Goal: Complete application form

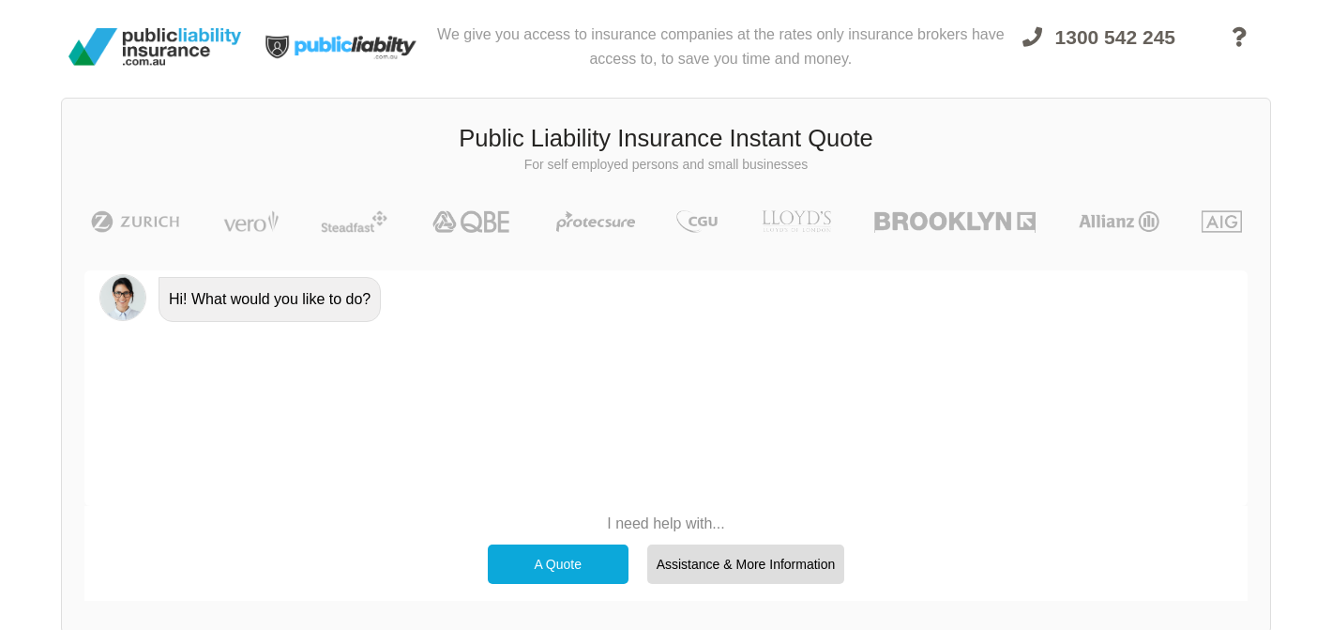
click at [583, 568] on div "A Quote" at bounding box center [558, 563] width 141 height 39
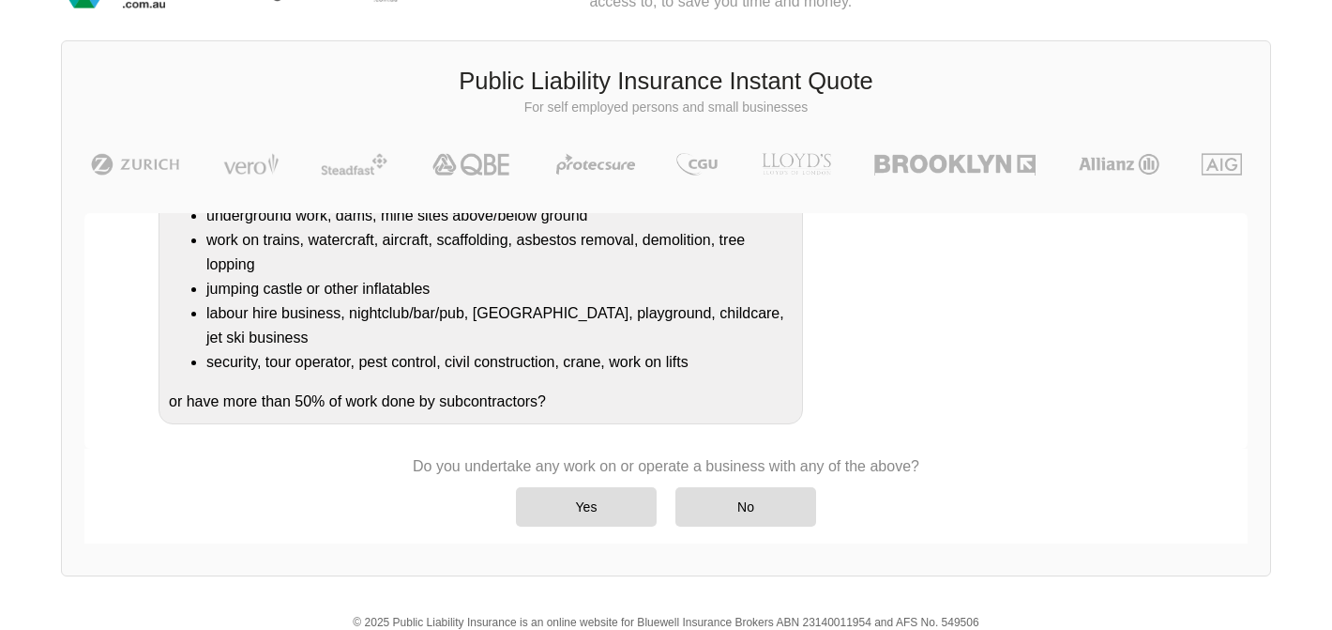
scroll to position [63, 0]
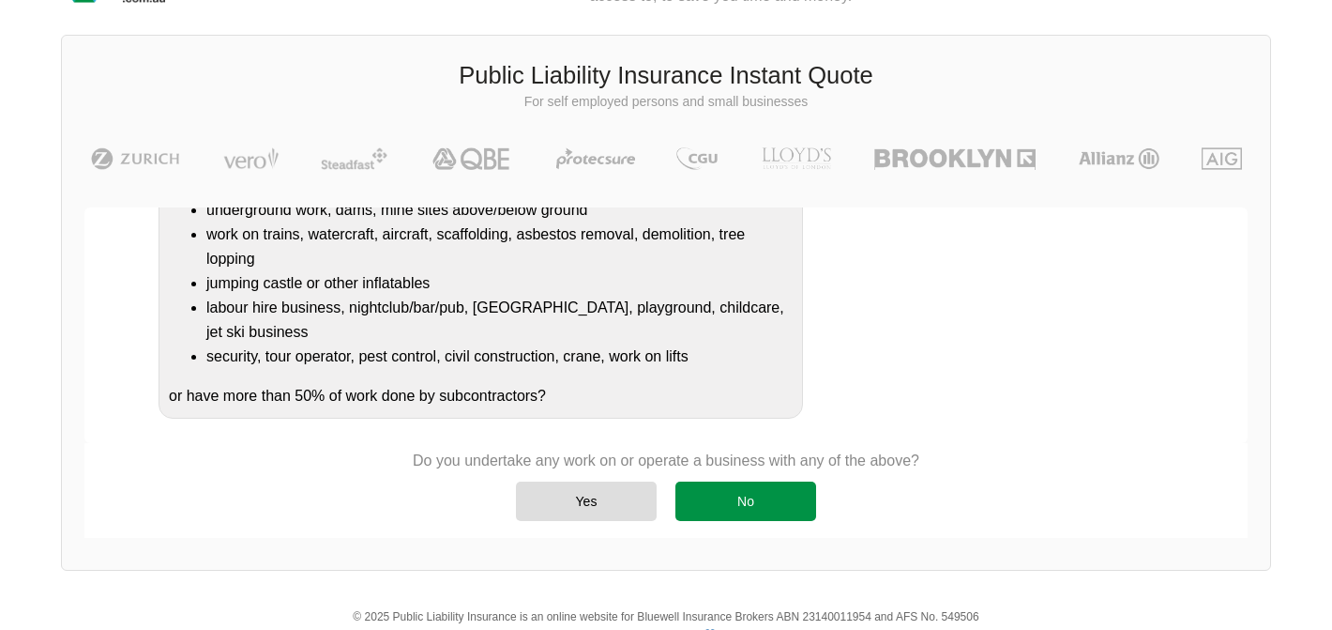
click at [773, 496] on div "No" at bounding box center [746, 500] width 141 height 39
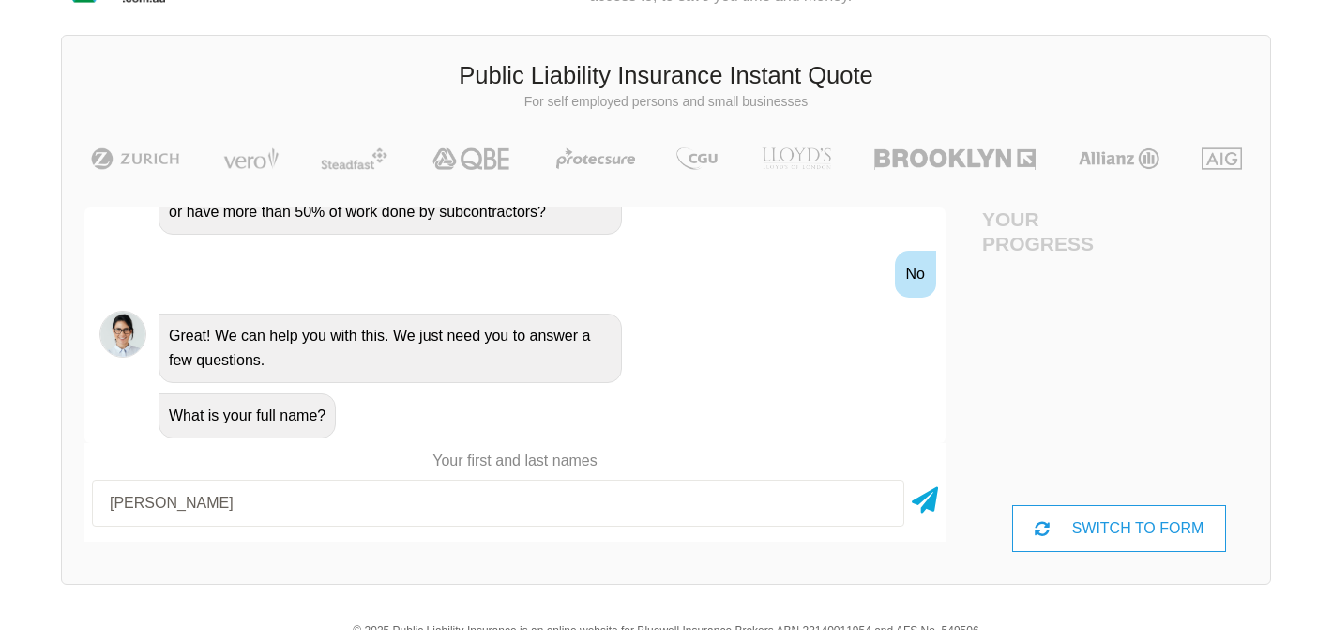
type input "[PERSON_NAME]"
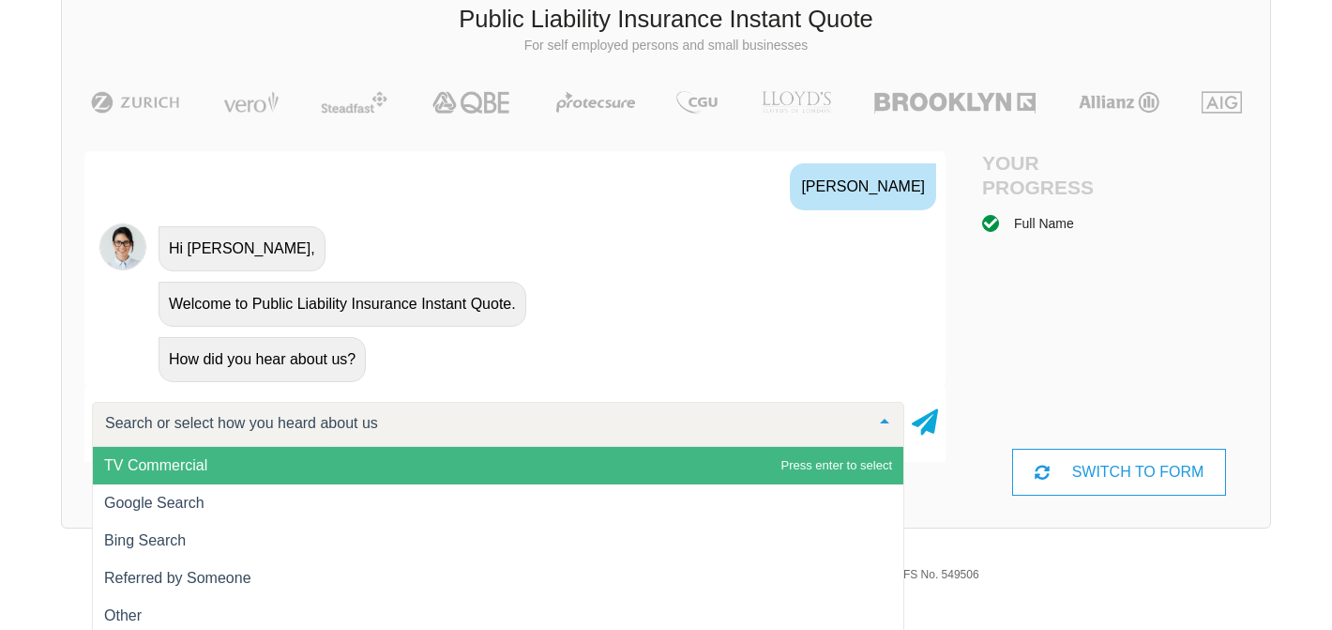
scroll to position [129, 0]
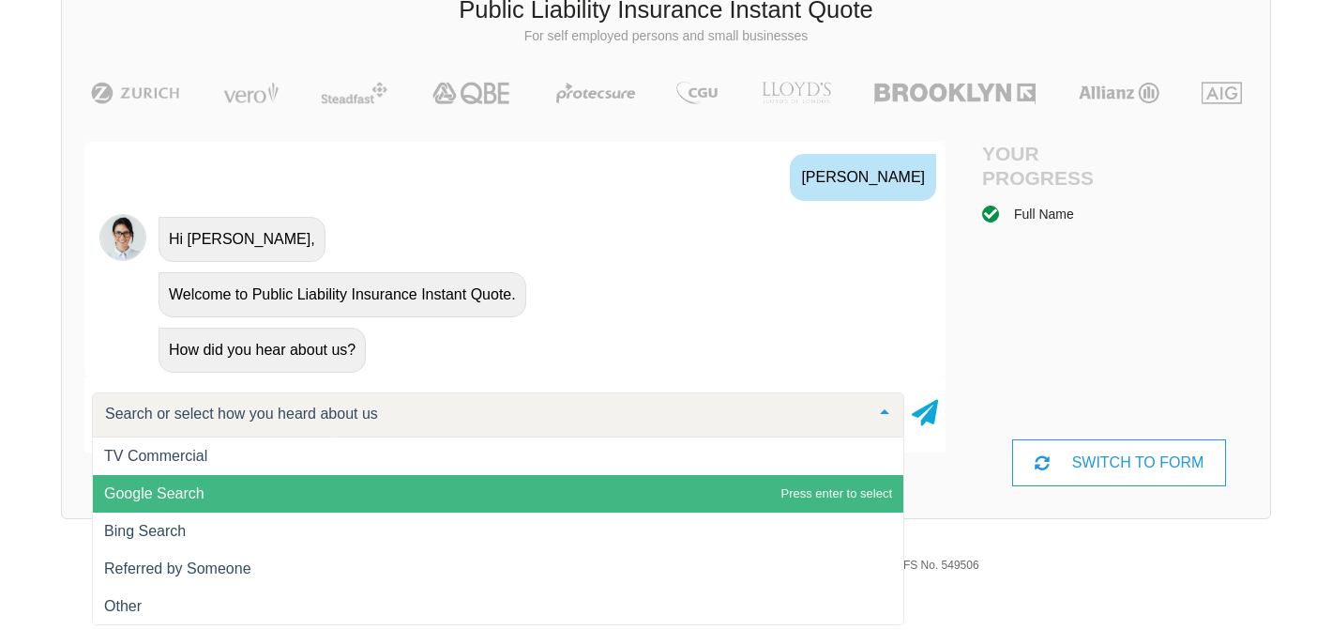
click at [246, 503] on span "Google Search" at bounding box center [498, 494] width 811 height 38
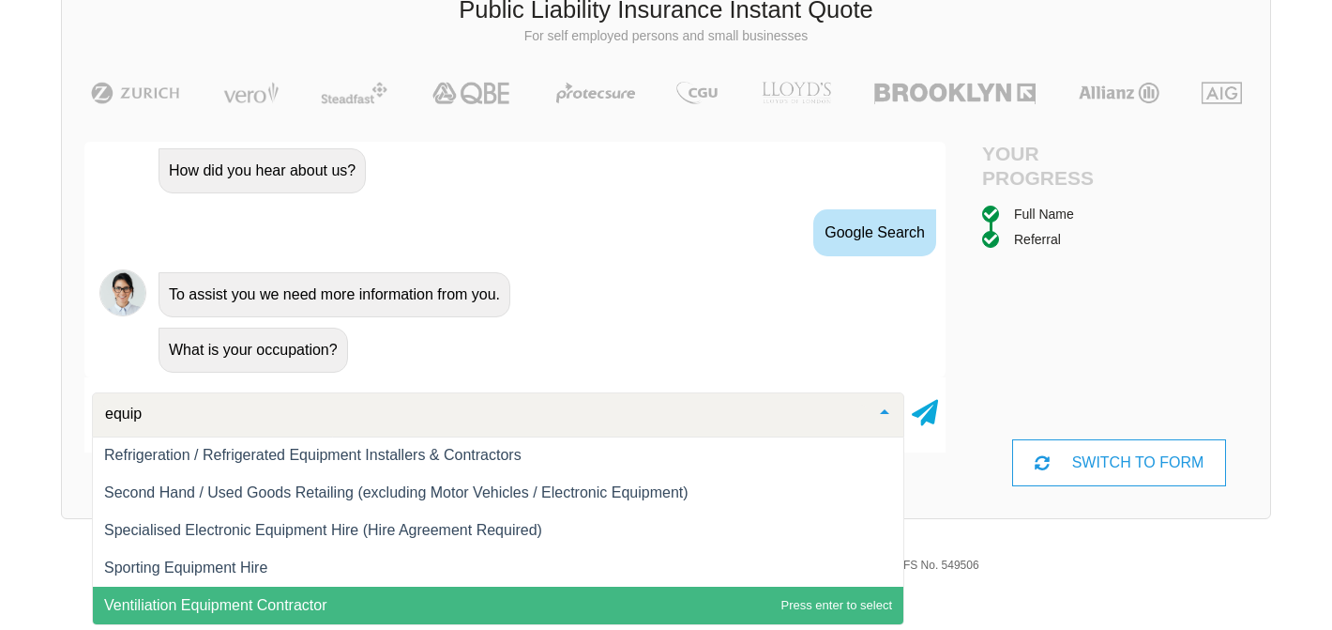
scroll to position [564, 0]
type input "equipme"
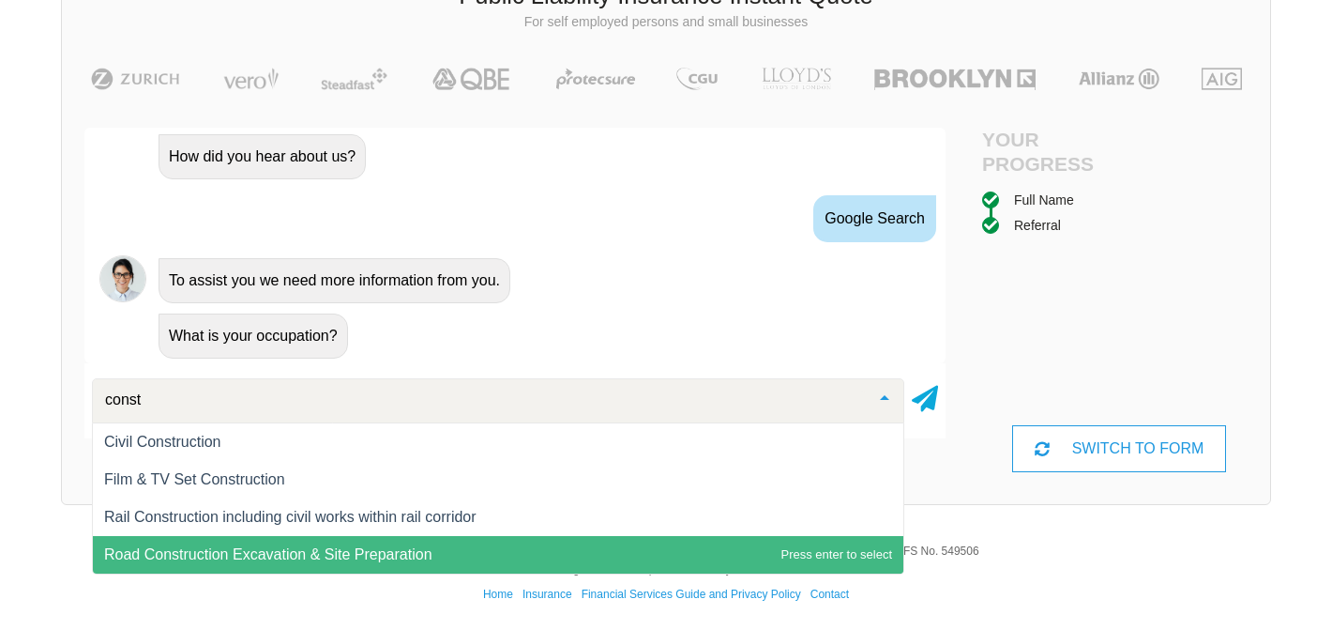
scroll to position [0, 0]
type input "constr"
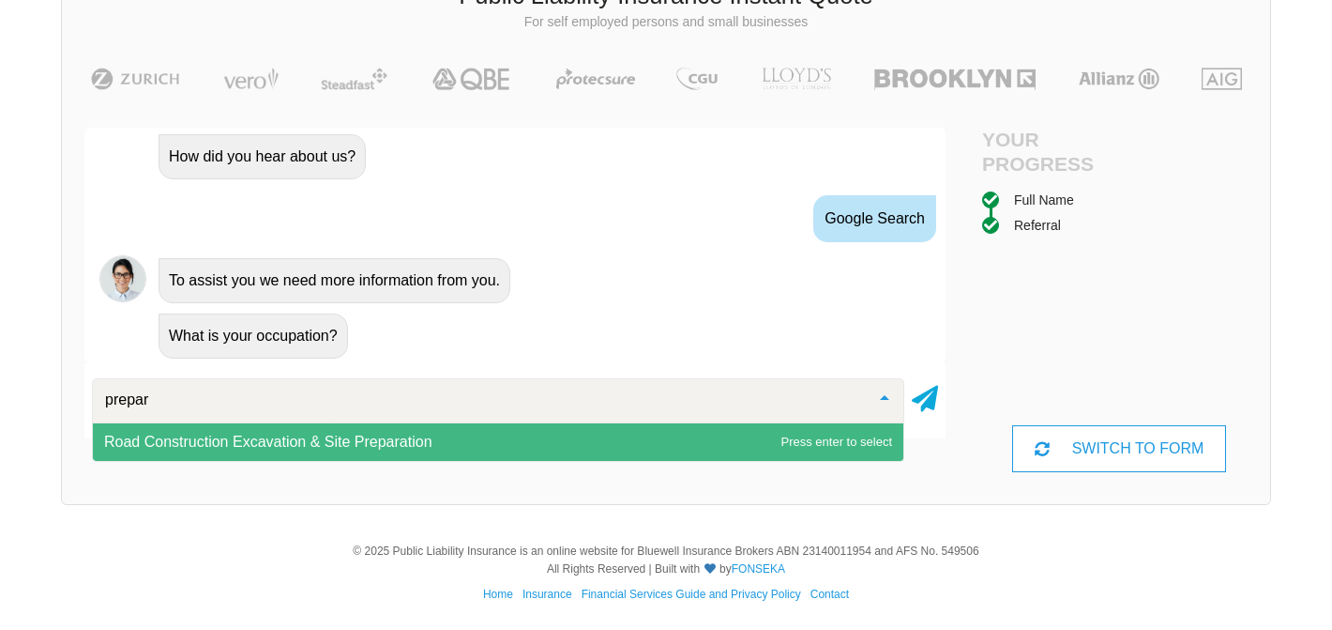
type input "prepa"
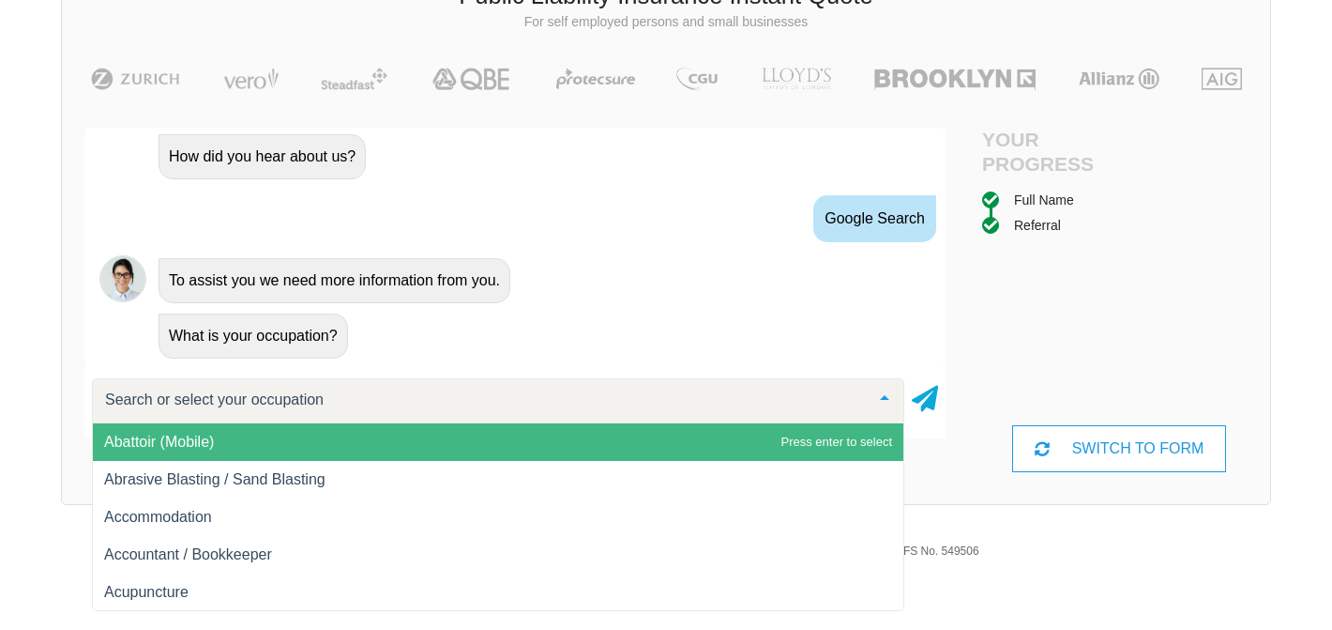
type input "e"
type input "eart"
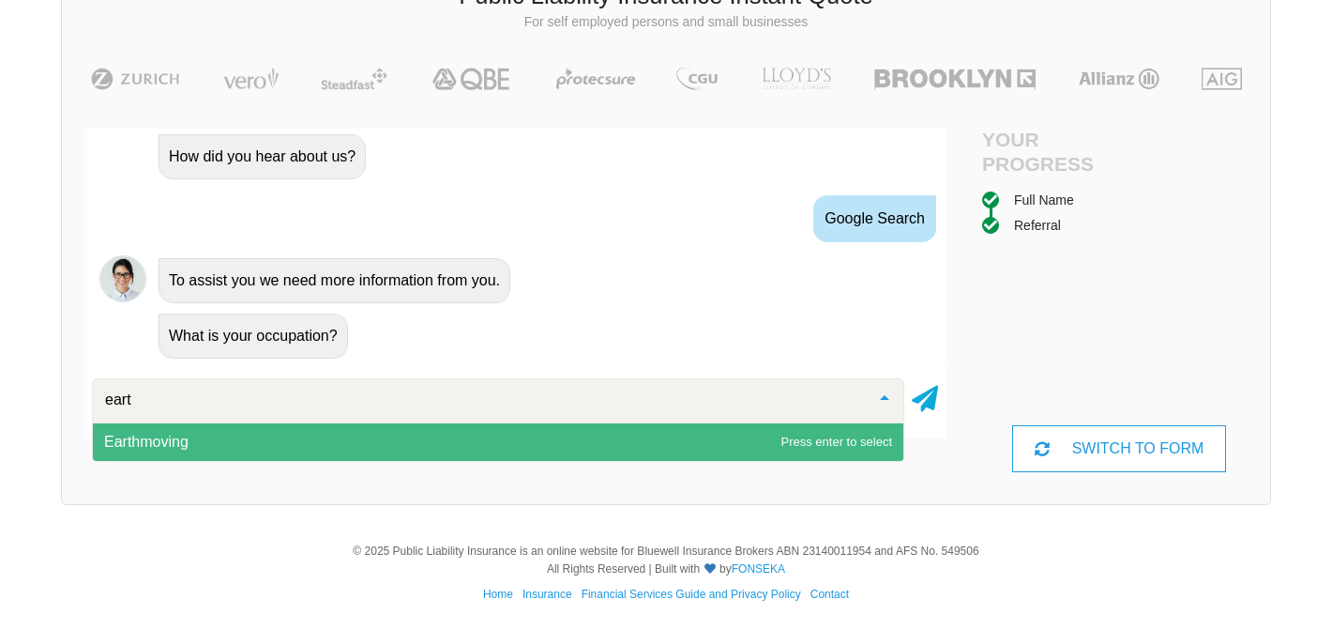
click at [628, 443] on span "Earthmoving" at bounding box center [498, 442] width 811 height 38
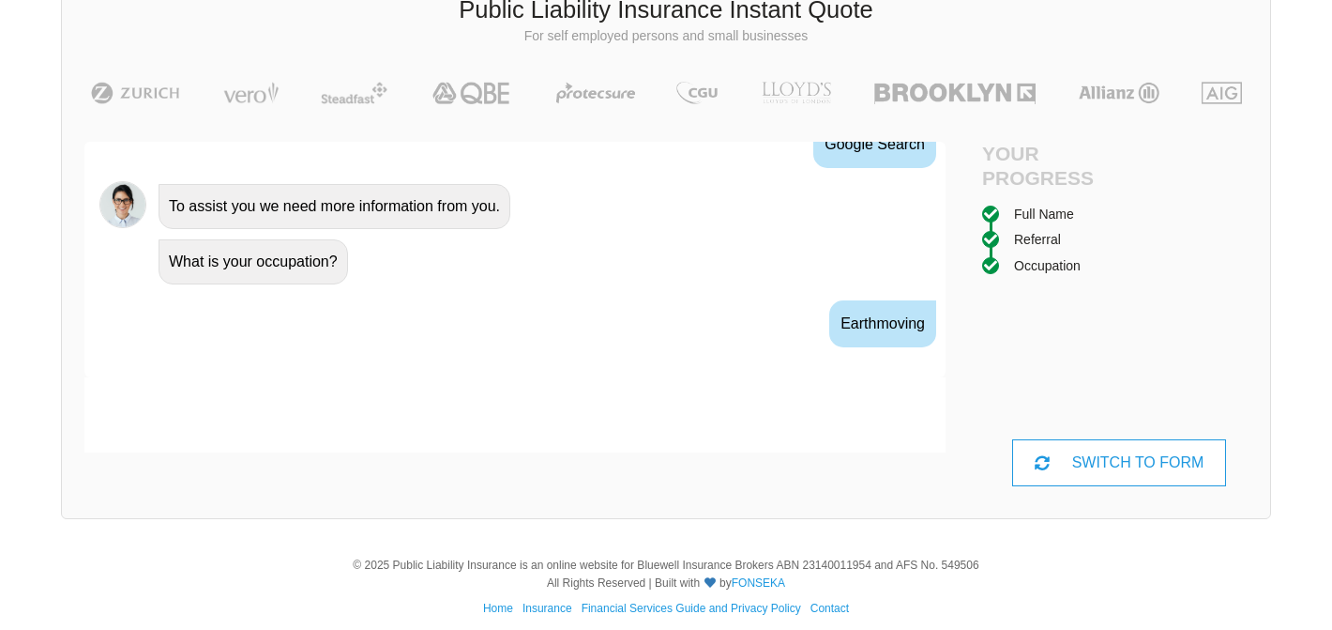
scroll to position [1147, 0]
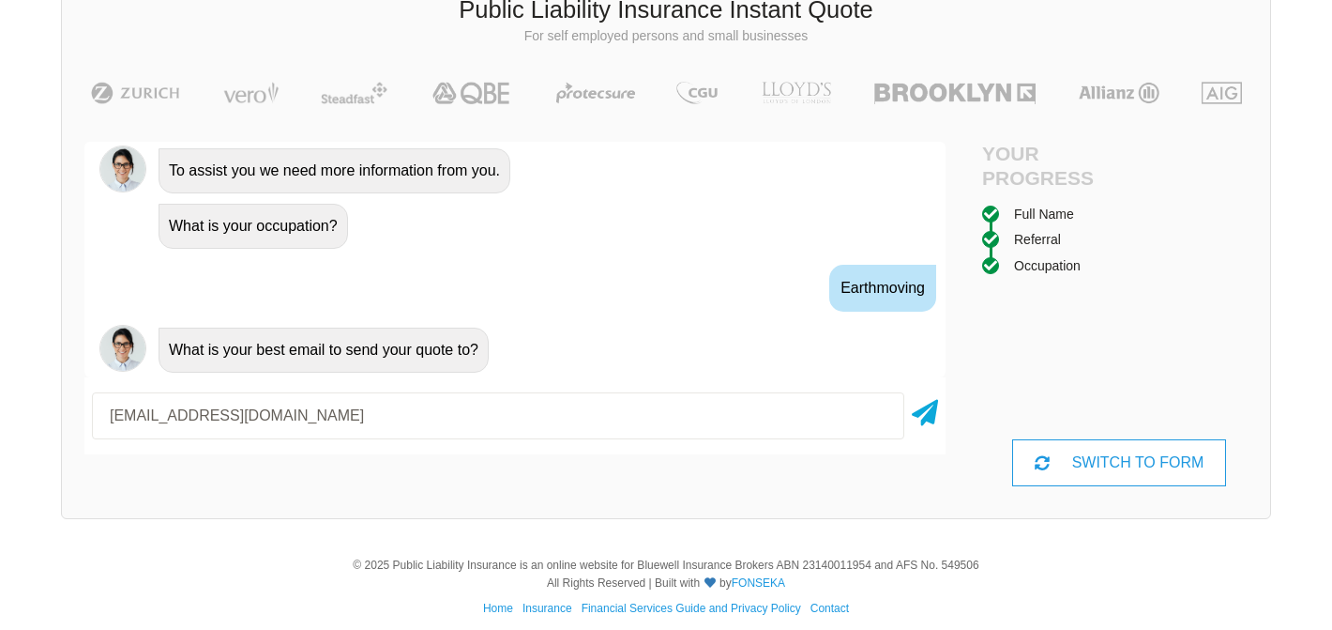
type input "[EMAIL_ADDRESS][DOMAIN_NAME]"
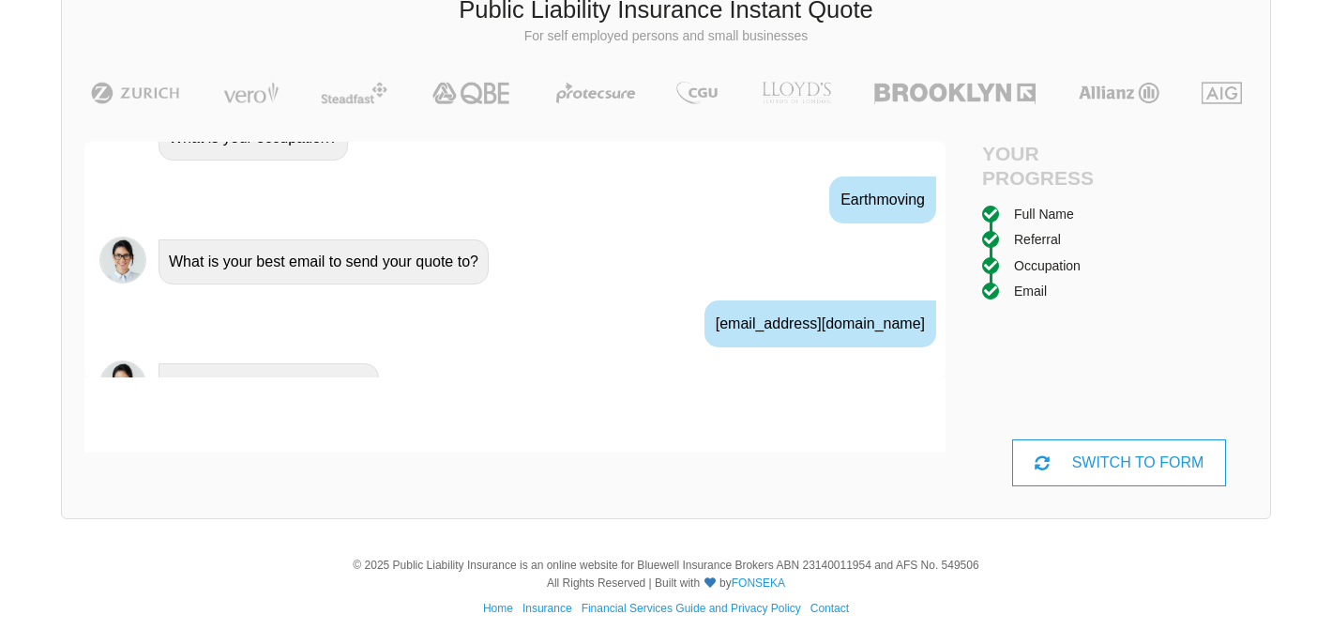
scroll to position [1270, 0]
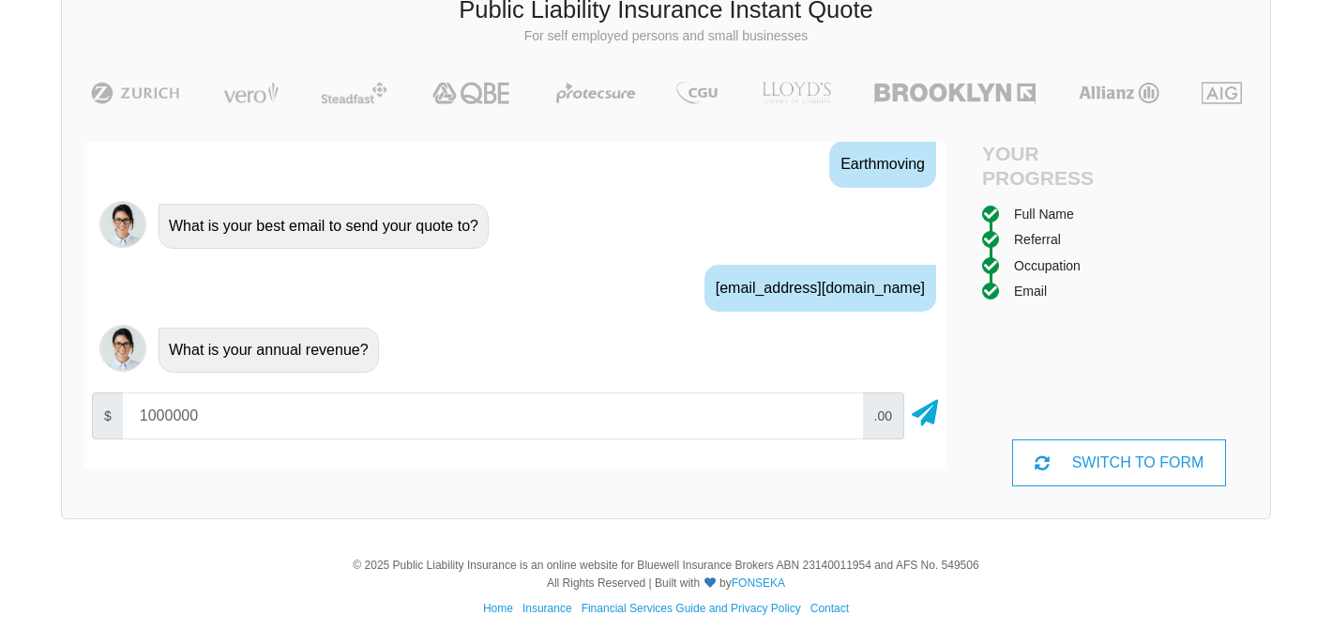
type input "1000000"
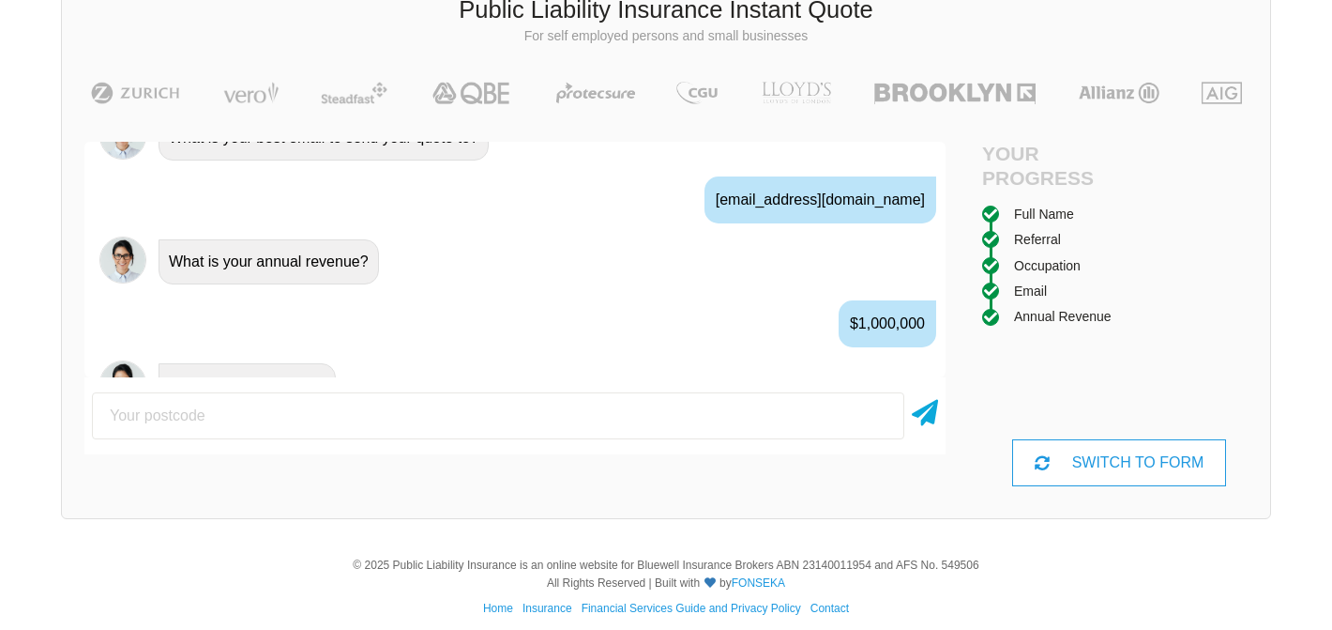
scroll to position [1394, 0]
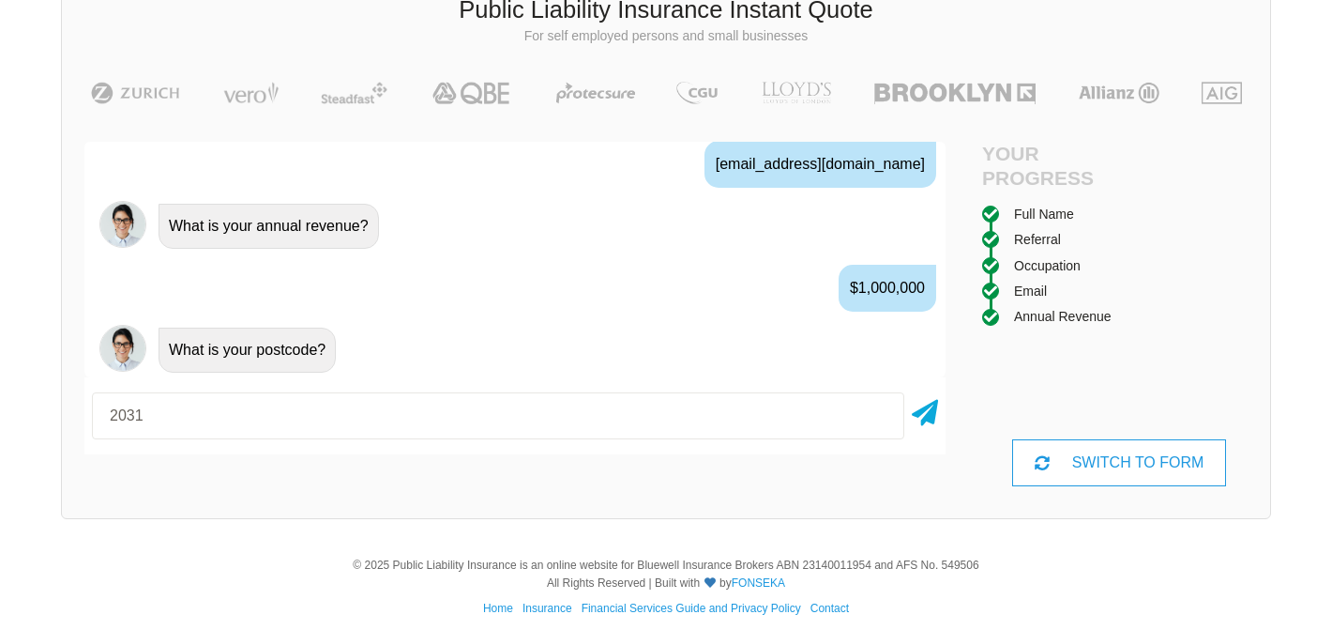
type input "2031"
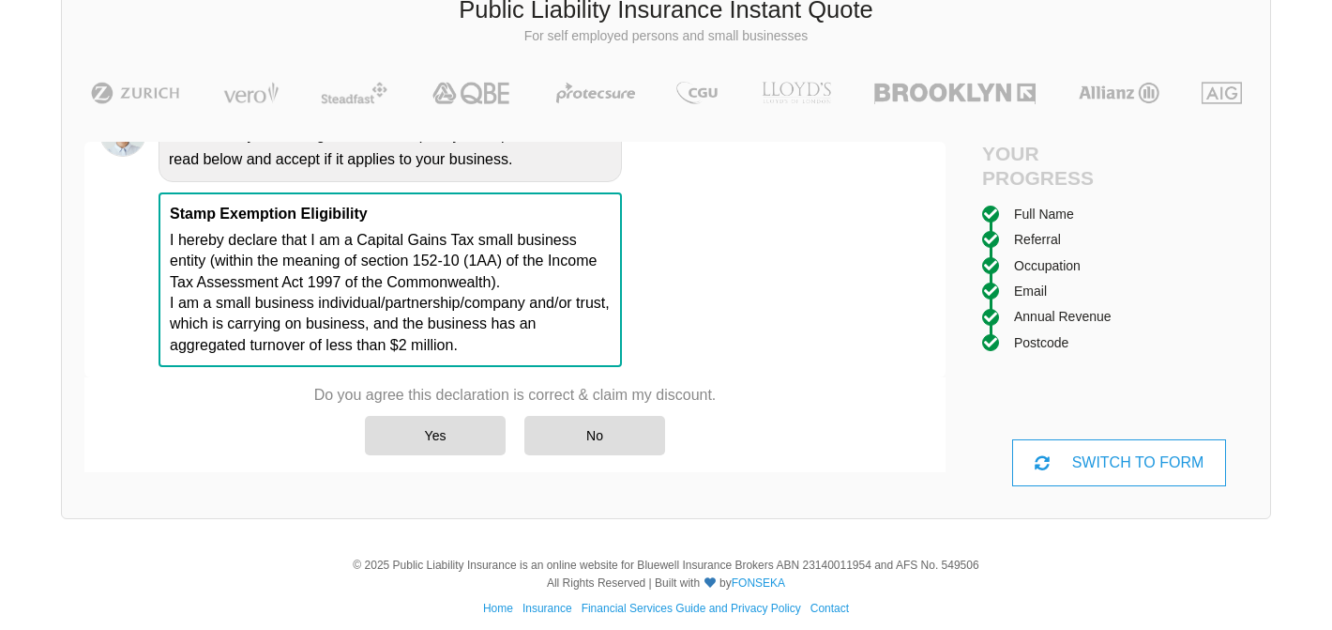
scroll to position [1747, 0]
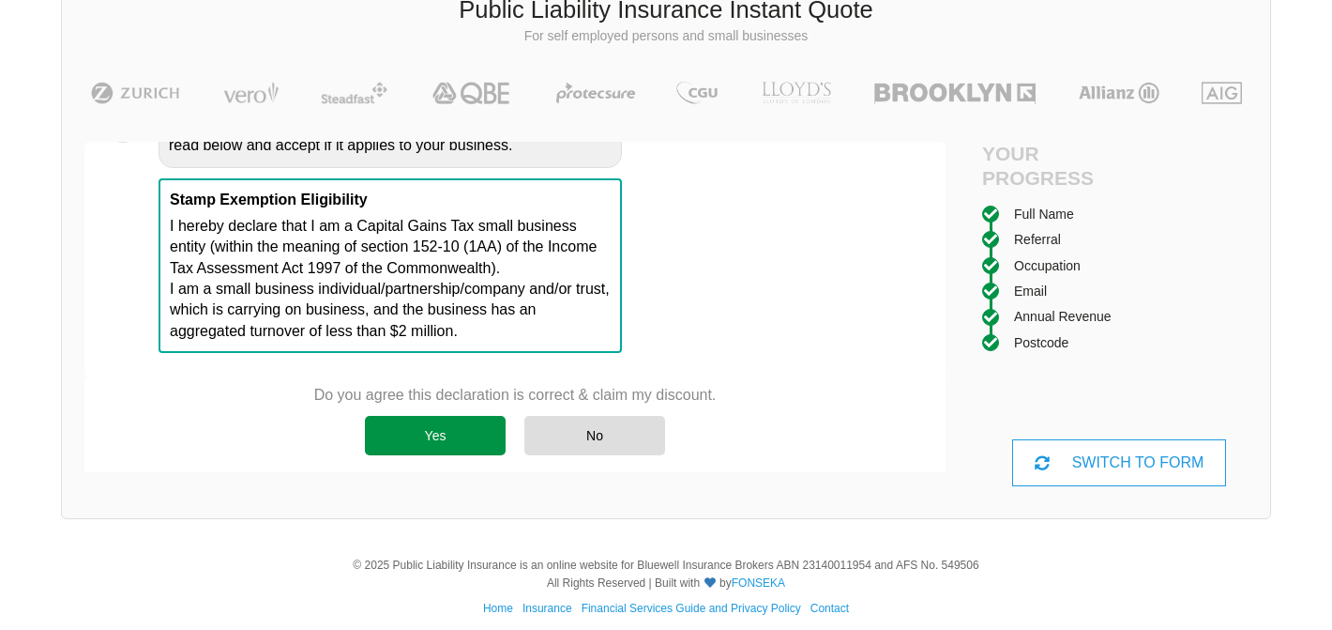
click at [474, 424] on div "Yes" at bounding box center [435, 435] width 141 height 39
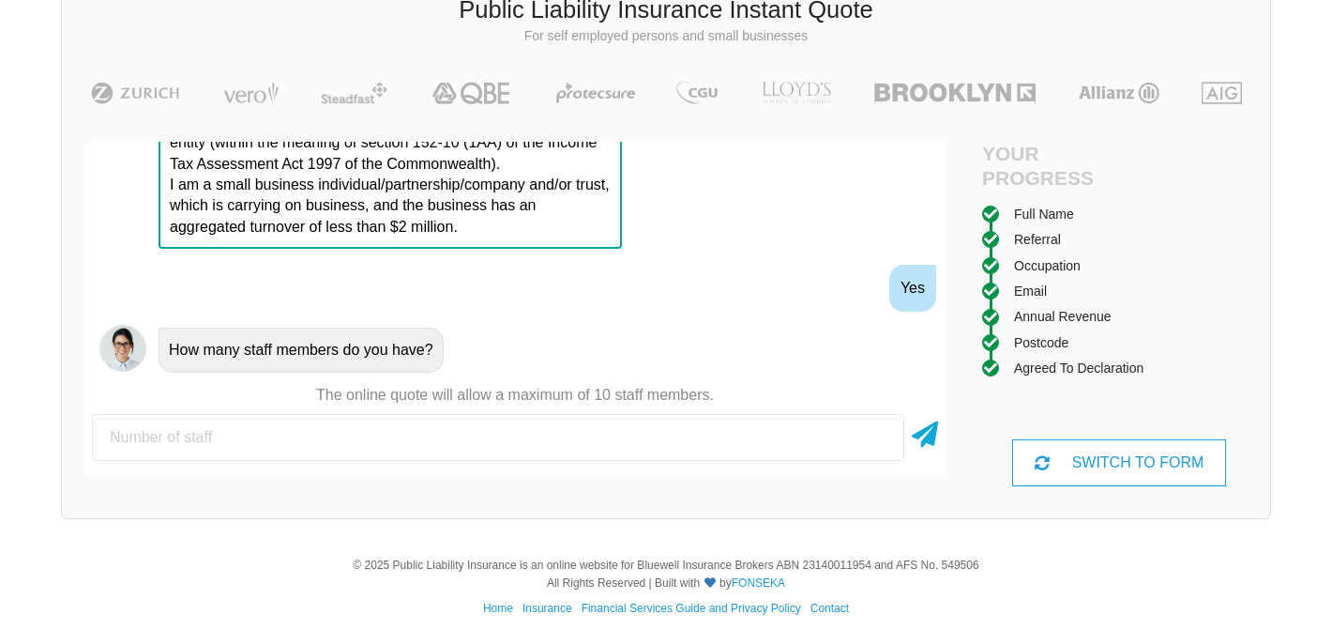
scroll to position [1871, 0]
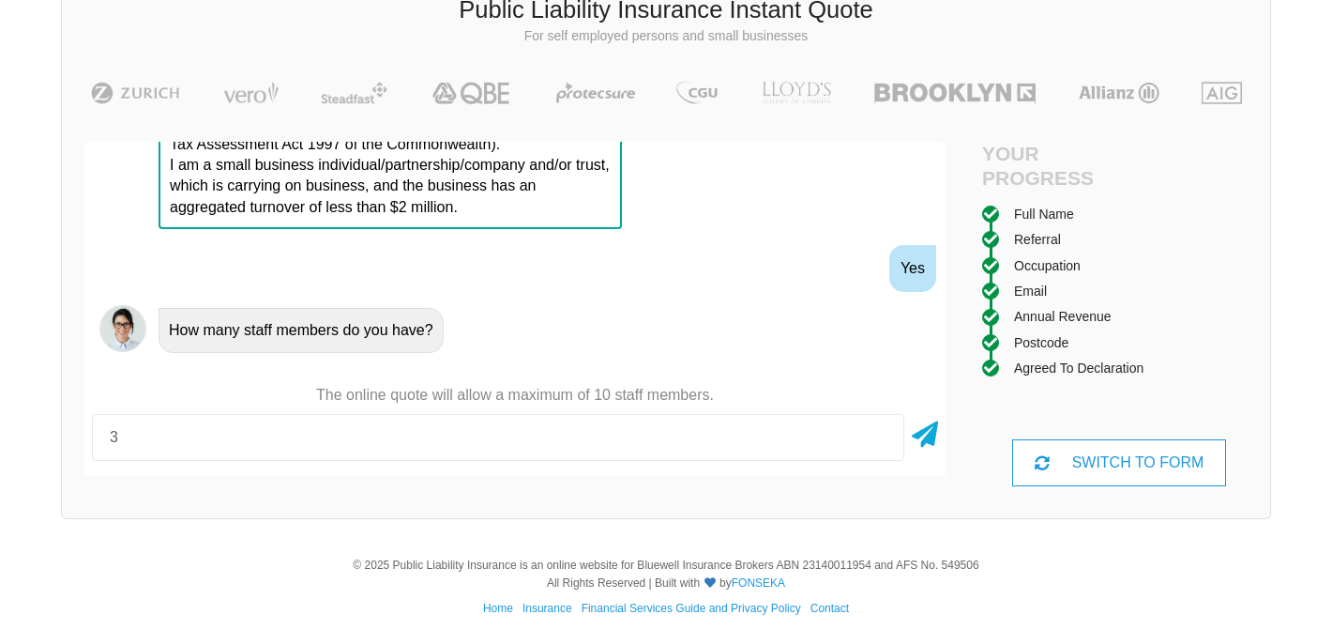
type input "3"
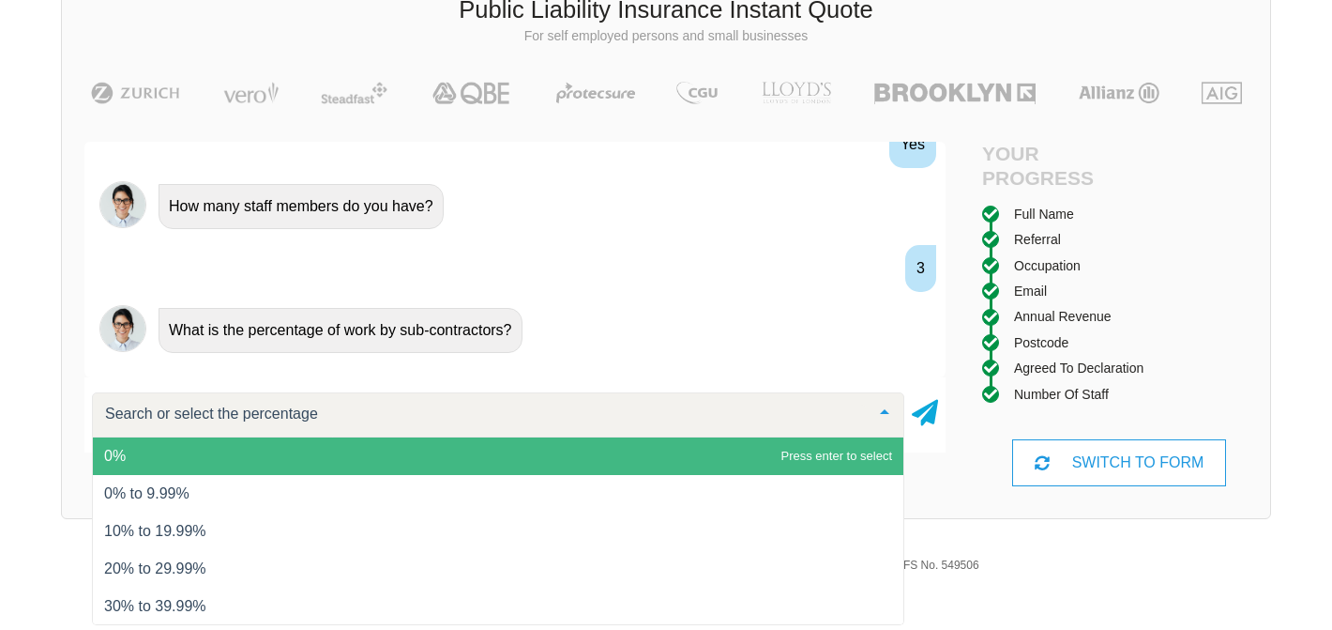
scroll to position [143, 0]
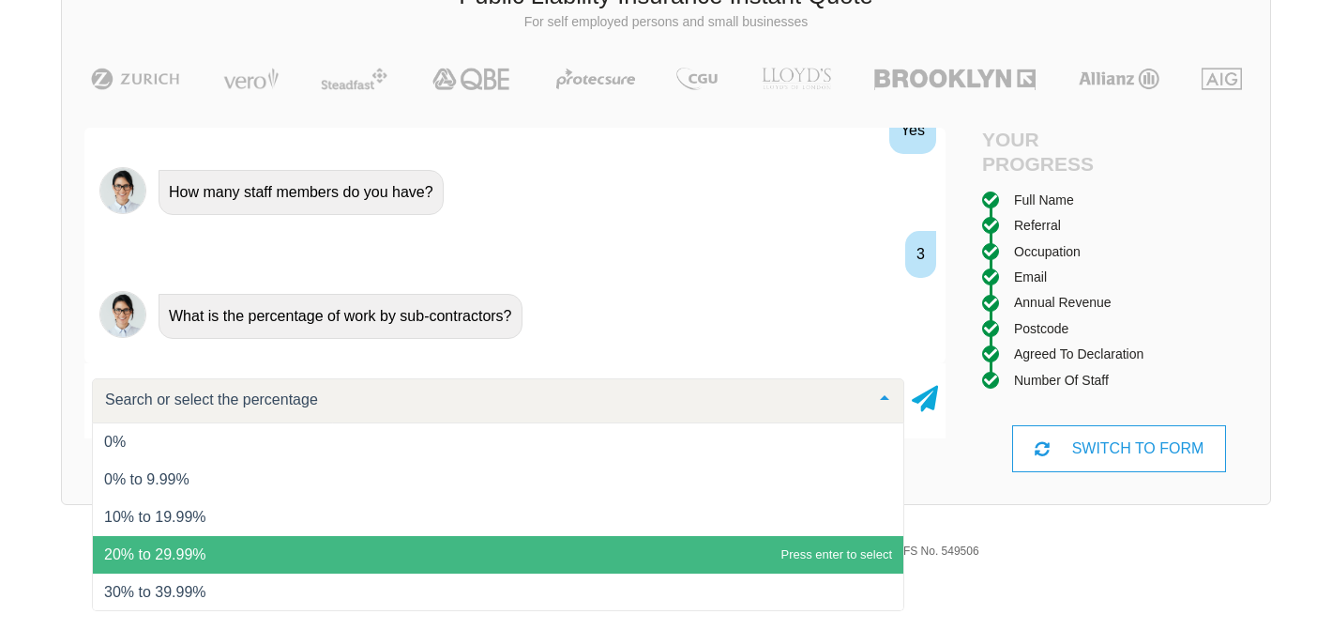
click at [346, 543] on span "20% to 29.99%" at bounding box center [498, 555] width 811 height 38
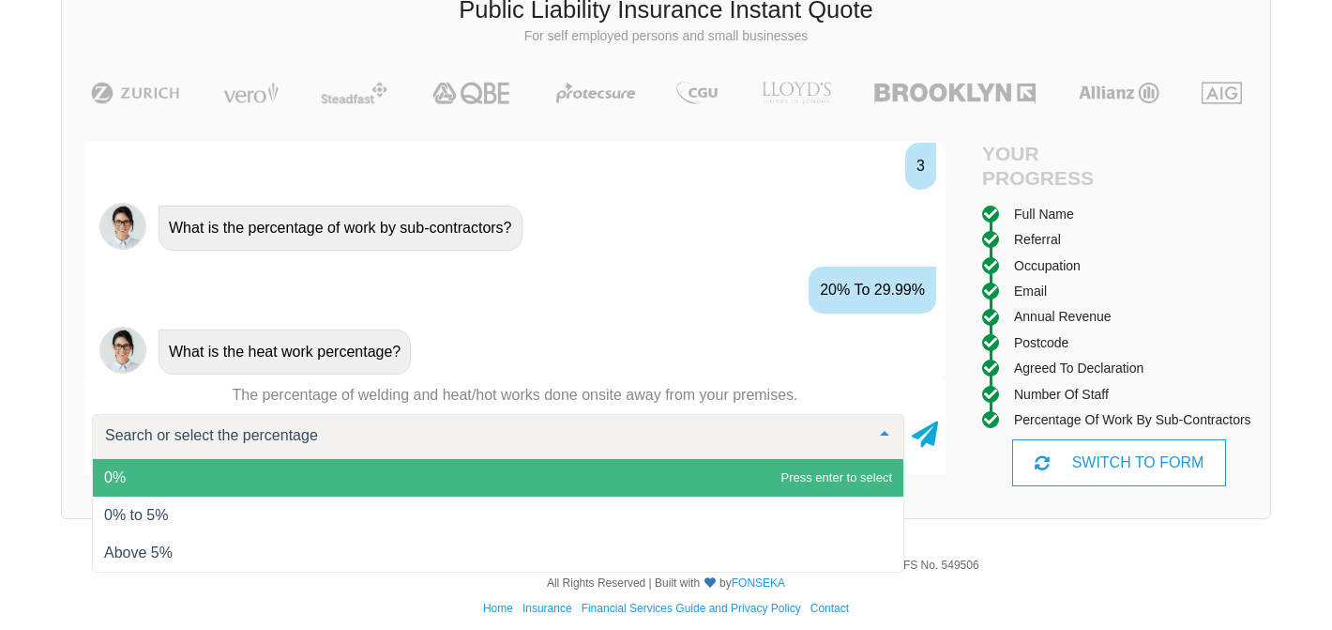
scroll to position [2099, 0]
click at [673, 475] on span "0%" at bounding box center [498, 478] width 811 height 38
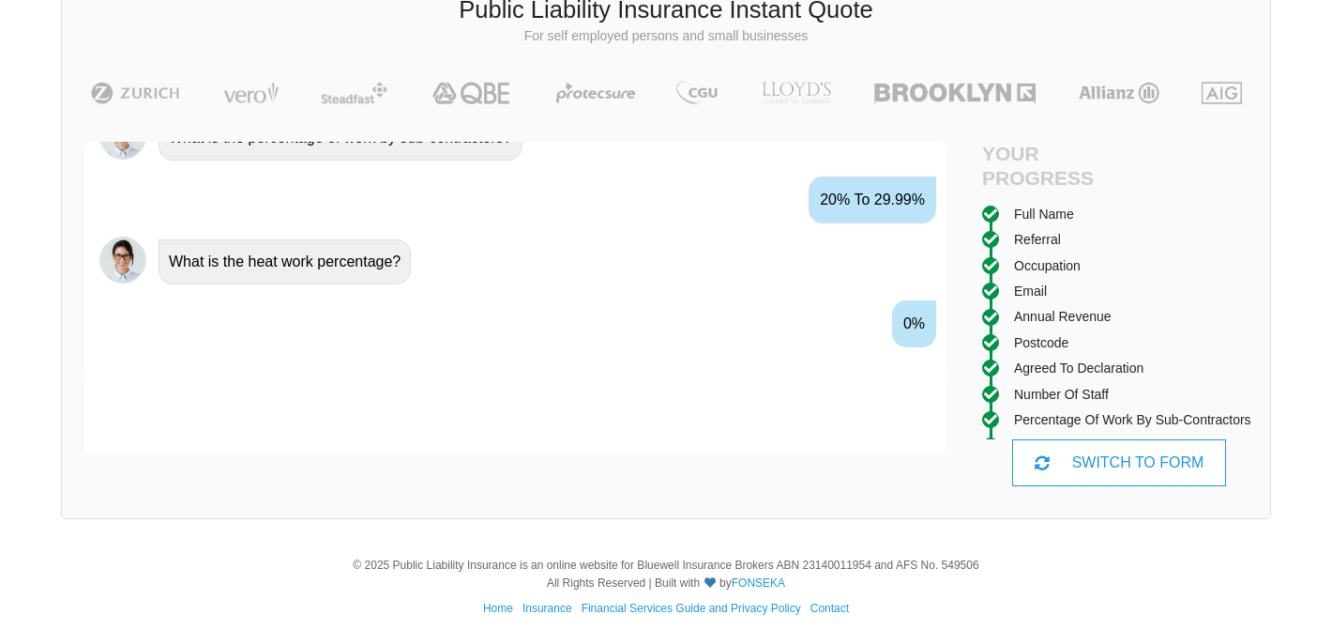
scroll to position [2223, 0]
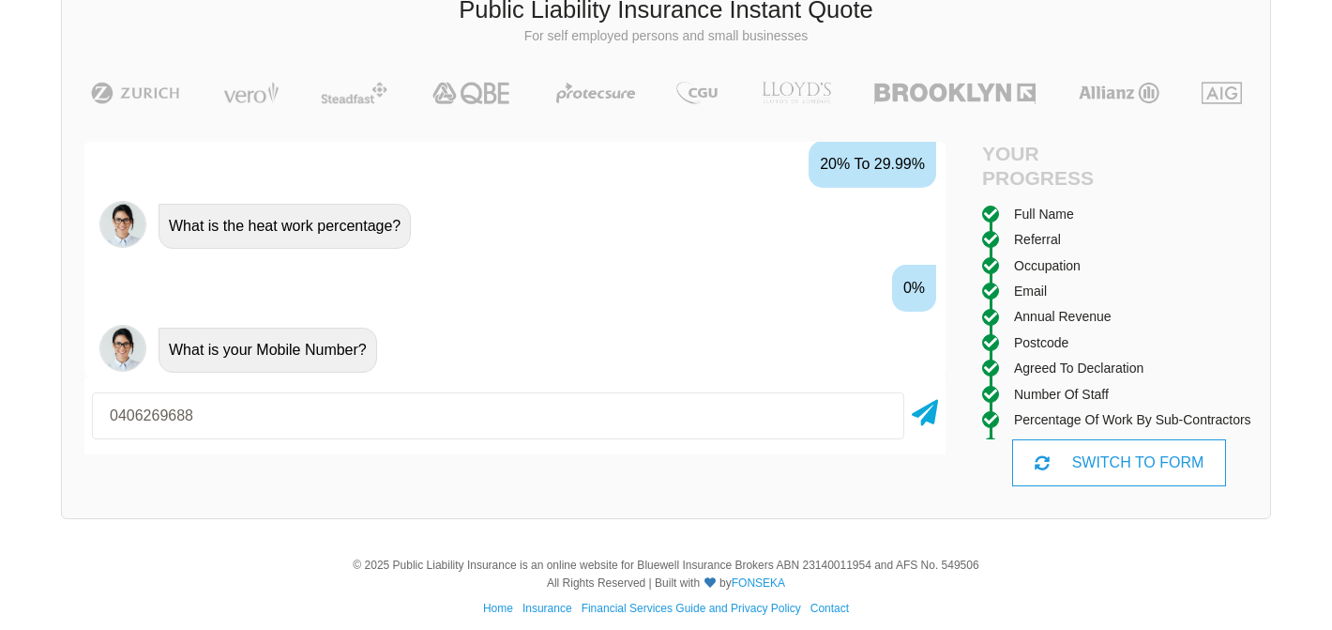
type input "0406269688"
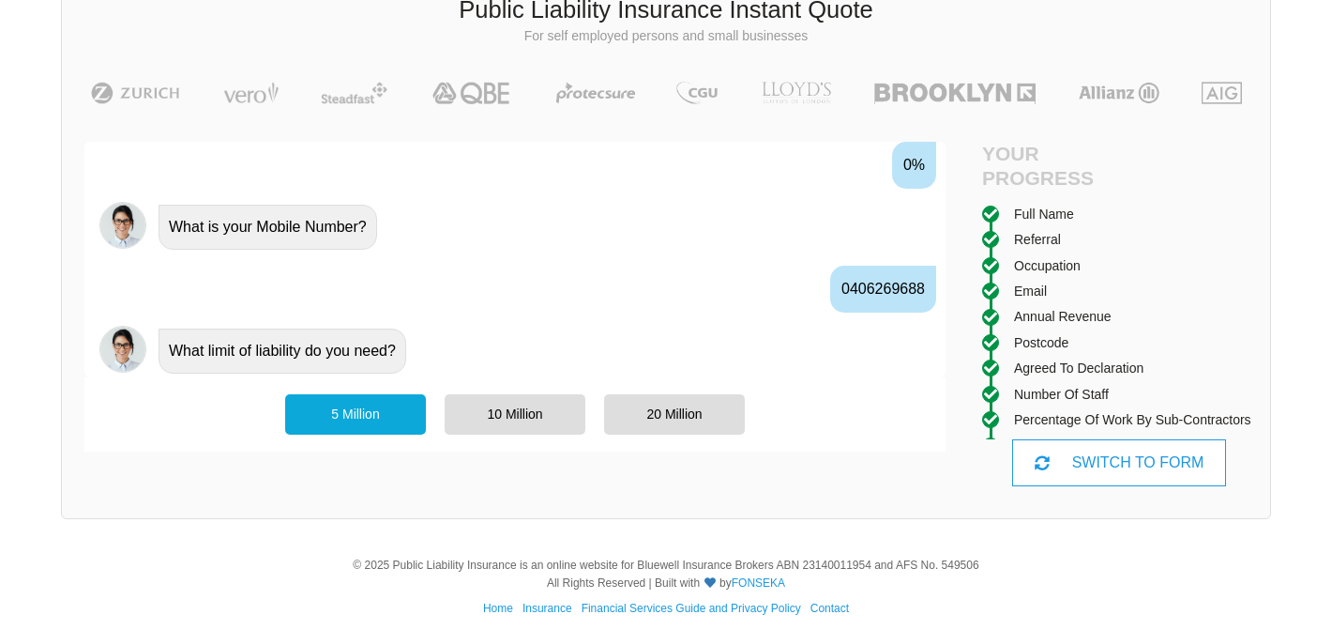
scroll to position [2347, 0]
click at [684, 413] on div "20 Million" at bounding box center [674, 413] width 141 height 39
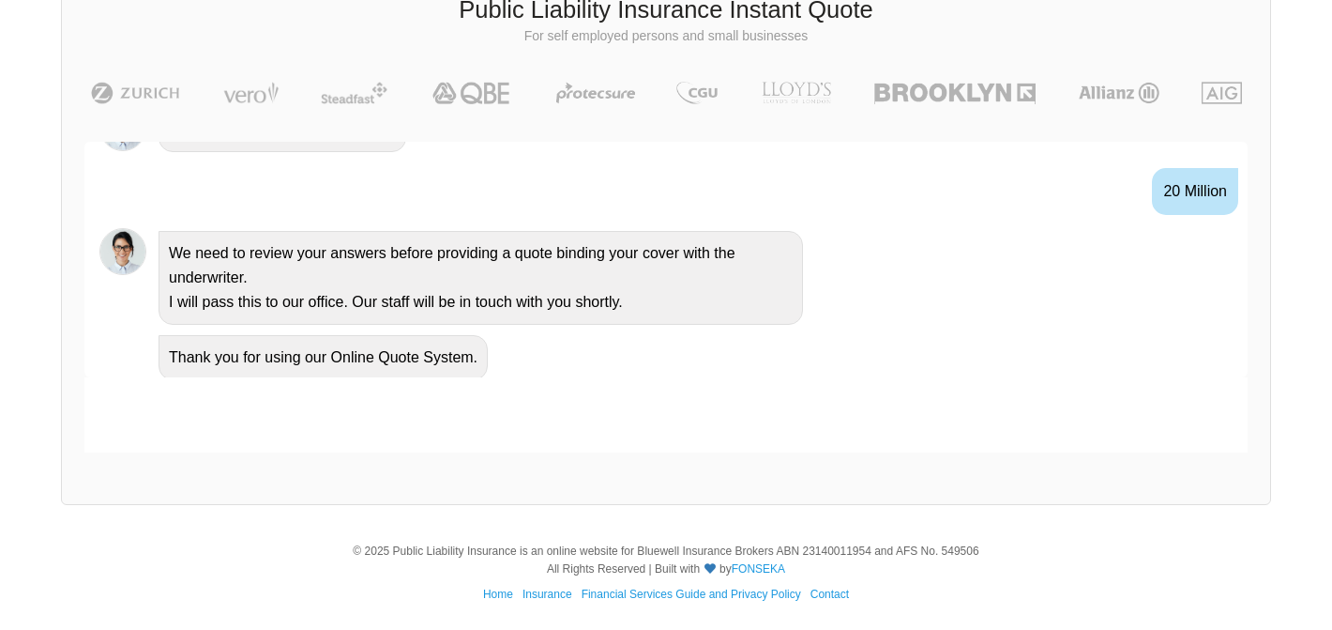
scroll to position [2435, 0]
